Goal: Find specific page/section: Find specific page/section

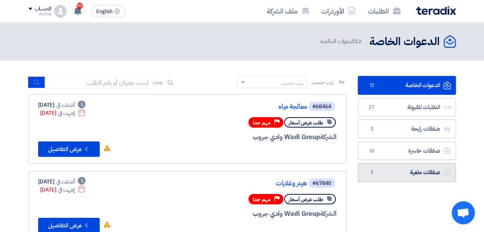
click at [410, 168] on link "صفقات ملغية صفقات ملغية 1" at bounding box center [406, 172] width 98 height 19
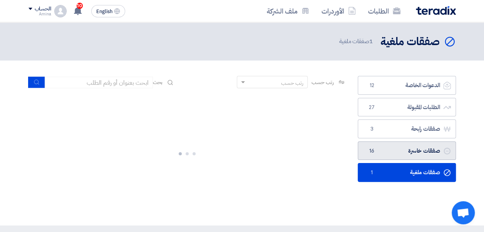
click at [405, 154] on link "صفقات خاسرة صفقات خاسرة 16" at bounding box center [406, 150] width 98 height 19
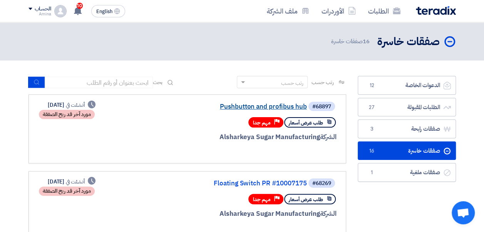
click at [272, 104] on link "Pushbutton and profibus hub" at bounding box center [230, 106] width 154 height 7
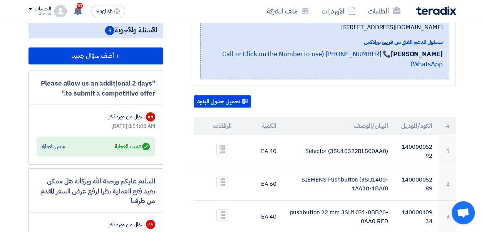
scroll to position [231, 0]
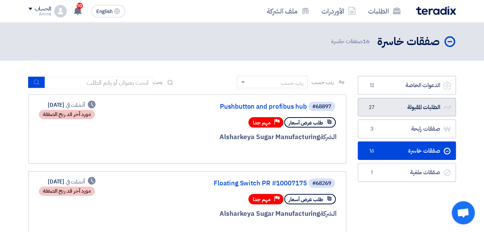
click at [387, 111] on link "الطلبات المقبولة الطلبات المقبولة 27" at bounding box center [406, 107] width 98 height 19
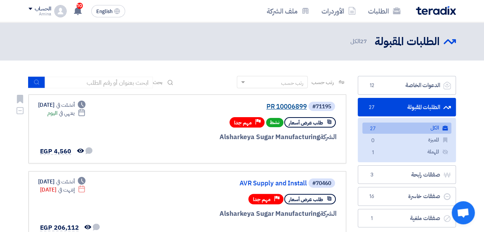
click at [289, 105] on link "PR 10006899" at bounding box center [230, 106] width 154 height 7
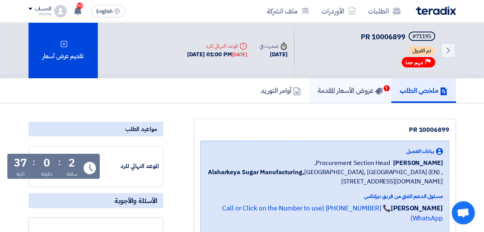
click at [358, 86] on h5 "عروض الأسعار المقدمة 1" at bounding box center [349, 90] width 65 height 9
